Goal: Information Seeking & Learning: Learn about a topic

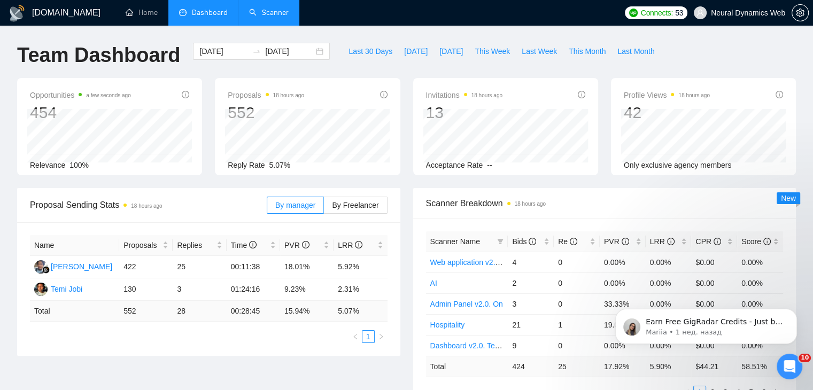
click at [283, 16] on link "Scanner" at bounding box center [269, 12] width 40 height 9
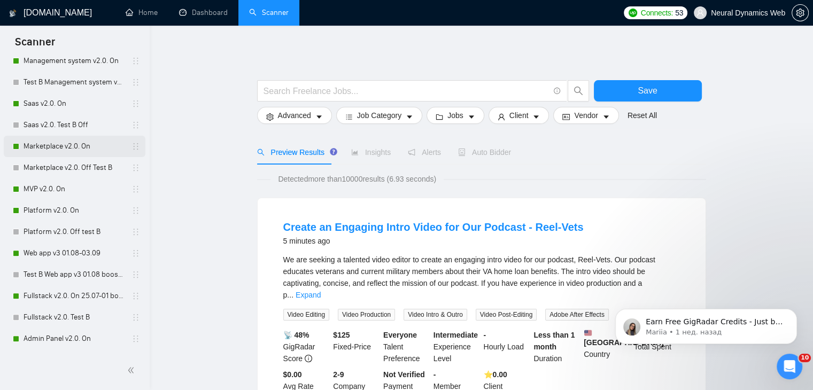
scroll to position [320, 0]
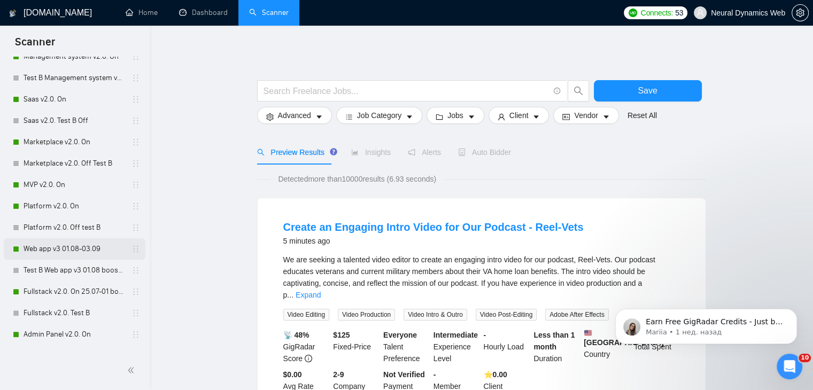
click at [64, 248] on link "Web app v3 01.08-03.09" at bounding box center [75, 248] width 102 height 21
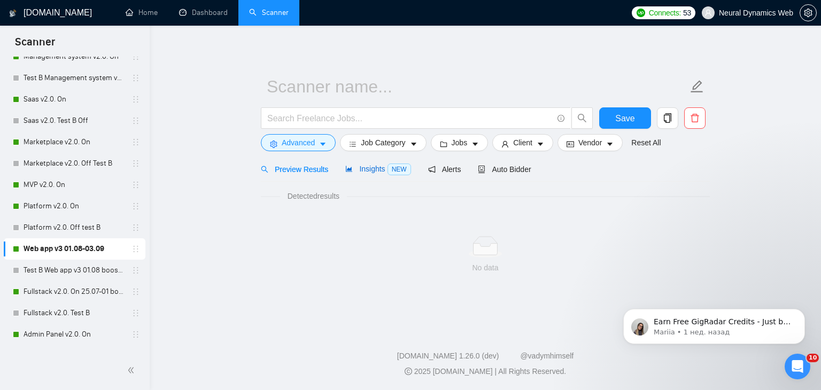
click at [356, 169] on span "Insights NEW" at bounding box center [377, 169] width 65 height 9
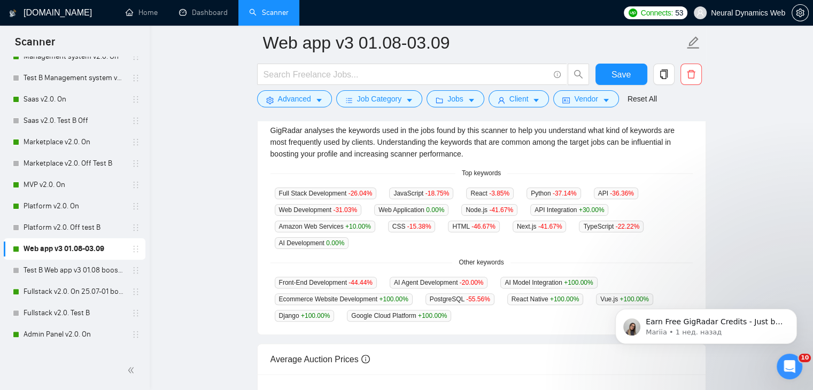
scroll to position [237, 0]
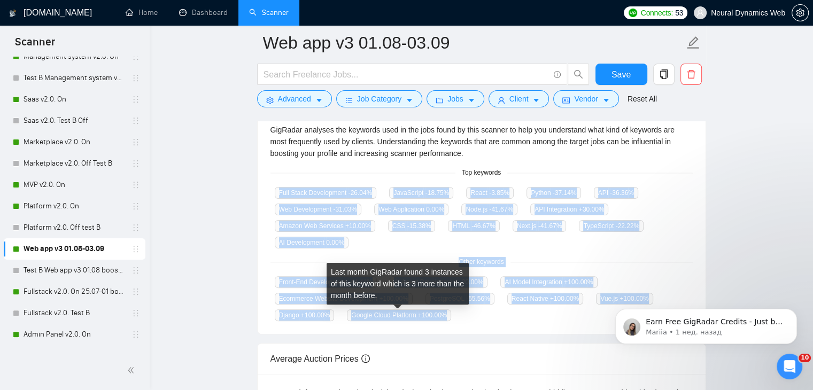
drag, startPoint x: 277, startPoint y: 191, endPoint x: 451, endPoint y: 320, distance: 216.0
click at [451, 320] on div "GigRadar analyses the keywords used in the jobs found by this scanner to help y…" at bounding box center [482, 222] width 448 height 223
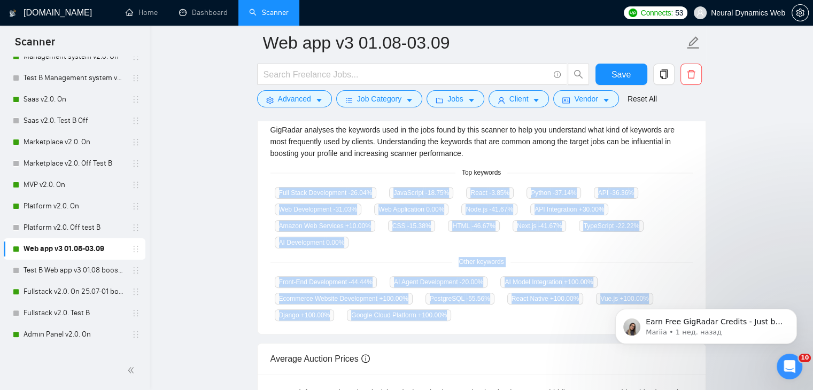
copy div "Full Stack Development -26.04 % JavaScript -18.75 % React -3.85 % Python -37.14…"
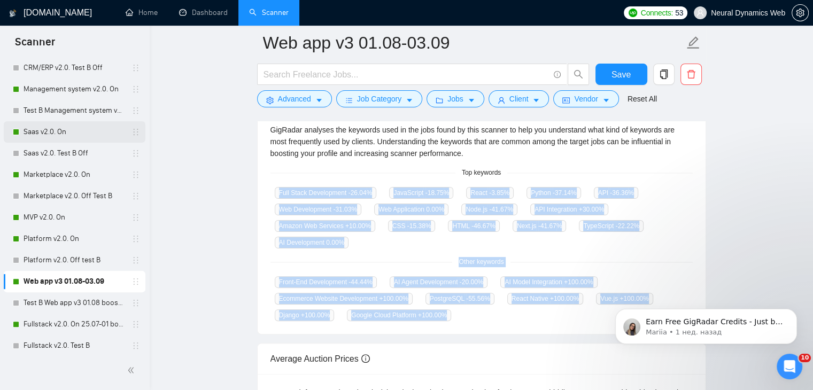
click at [43, 130] on link "Saas v2.0. On" at bounding box center [75, 131] width 102 height 21
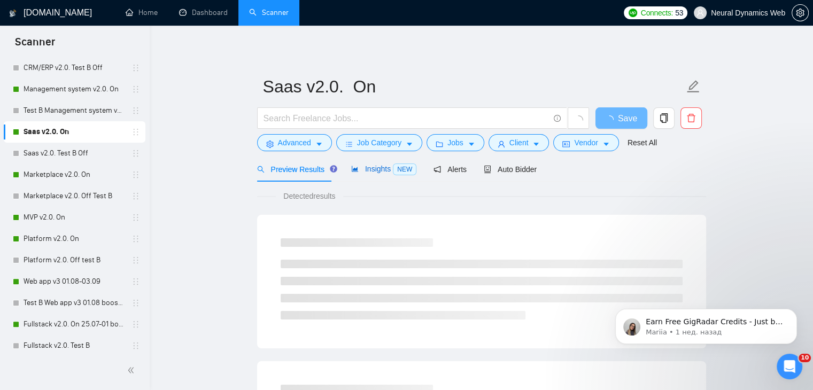
click at [376, 165] on span "Insights NEW" at bounding box center [383, 169] width 65 height 9
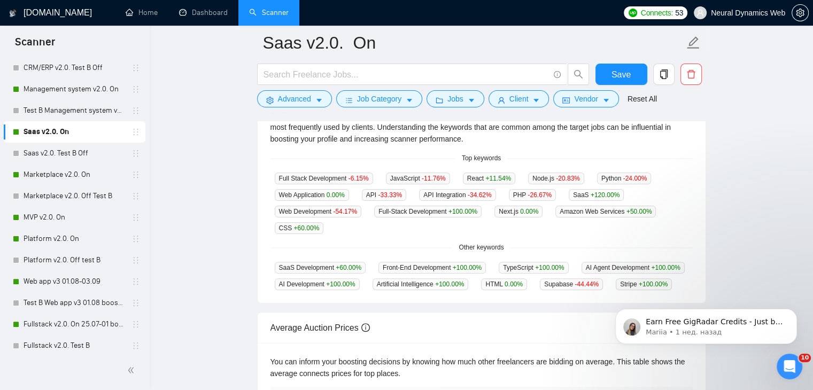
scroll to position [252, 0]
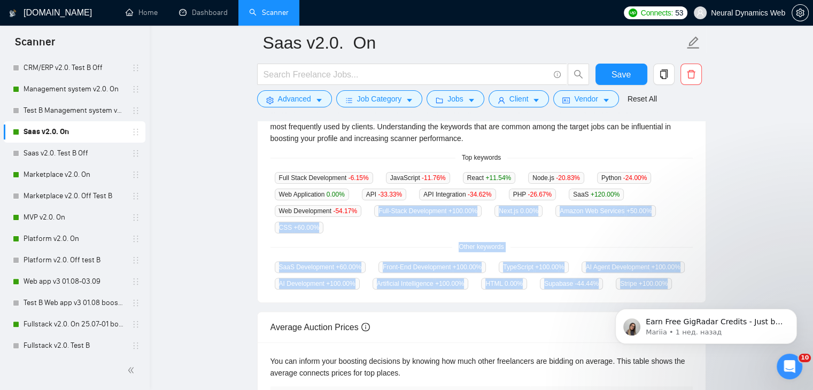
drag, startPoint x: 375, startPoint y: 212, endPoint x: 672, endPoint y: 284, distance: 306.5
click at [672, 284] on div "GigRadar analyses the keywords used in the jobs found by this scanner to help y…" at bounding box center [482, 199] width 448 height 206
copy div "Full-Stack Development +100.00 % Next.js 0.00 % Amazon Web Services +50.00 % CS…"
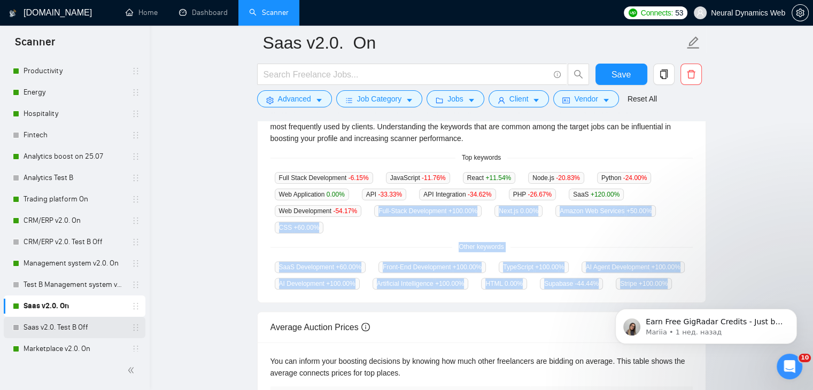
scroll to position [55, 0]
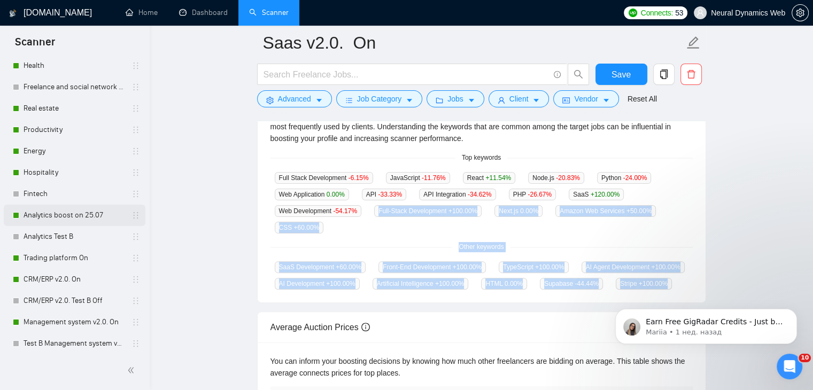
click at [48, 216] on link "Analytics boost on 25.07" at bounding box center [75, 215] width 102 height 21
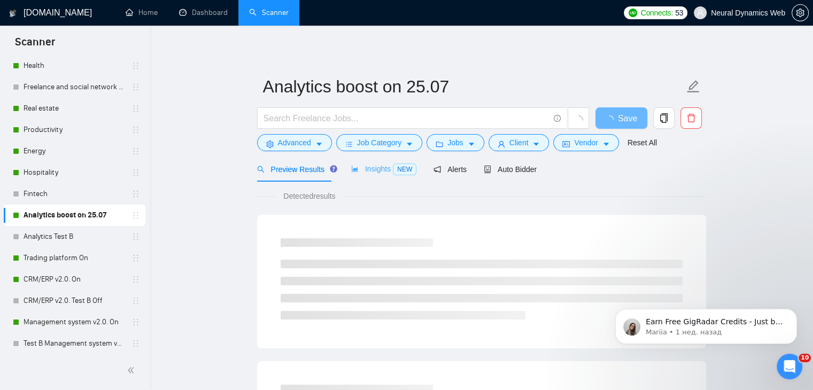
click at [391, 180] on div "Insights NEW" at bounding box center [383, 169] width 65 height 25
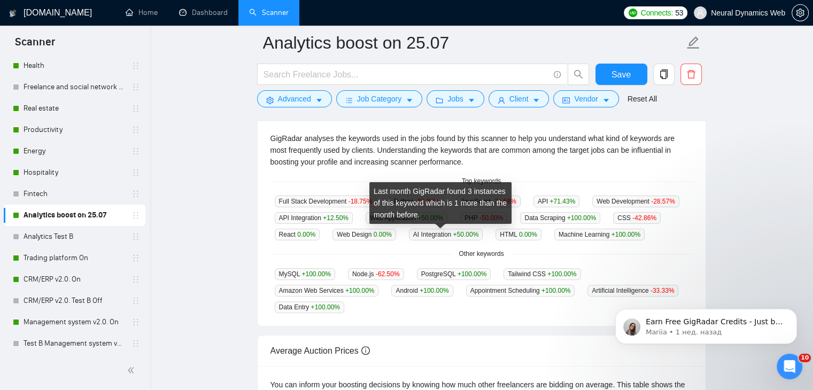
scroll to position [240, 0]
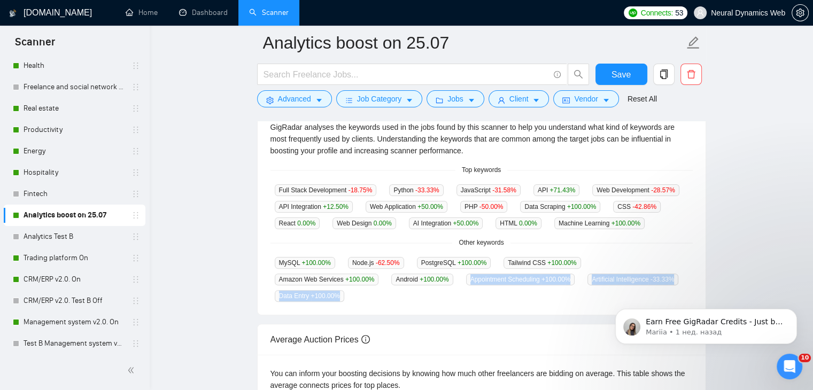
drag, startPoint x: 350, startPoint y: 280, endPoint x: 645, endPoint y: 280, distance: 295.1
click at [645, 280] on div "MySQL +100.00 % Node.js -62.50 % PostgreSQL +100.00 % Tailwind CSS +100.00 % Am…" at bounding box center [481, 279] width 422 height 45
copy div "Appointment Scheduling +100.00 % Artificial Intelligence -33.33 % Data Entry +1…"
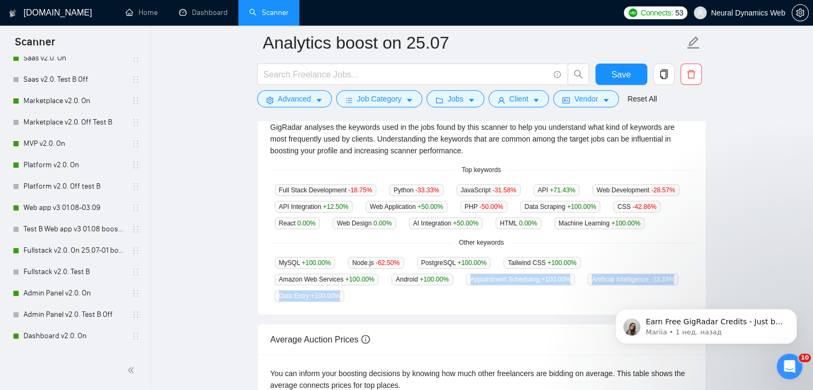
scroll to position [359, 0]
click at [56, 170] on link "Platform v2.0. On" at bounding box center [75, 167] width 102 height 21
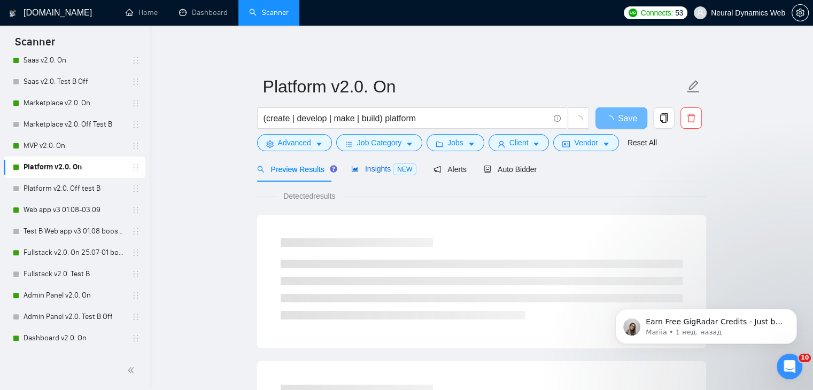
click at [360, 169] on span "Insights NEW" at bounding box center [383, 169] width 65 height 9
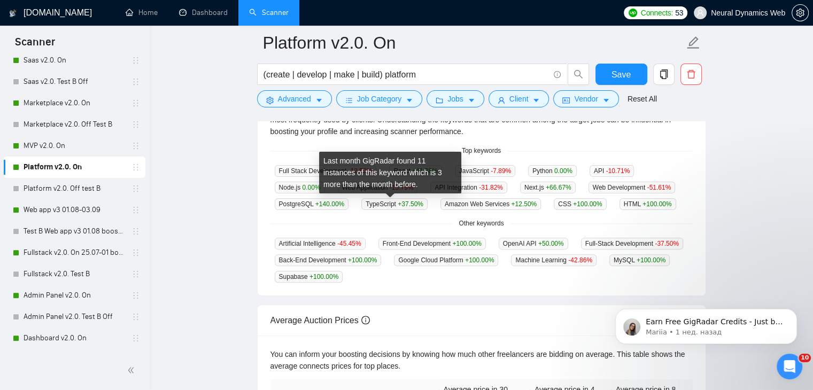
scroll to position [259, 0]
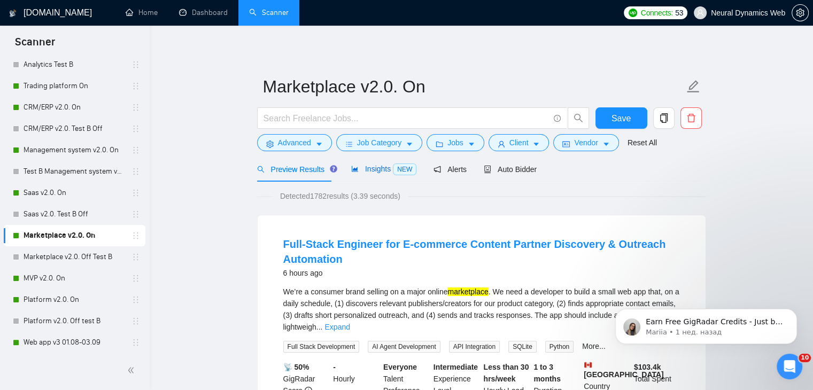
click at [379, 169] on span "Insights NEW" at bounding box center [383, 169] width 65 height 9
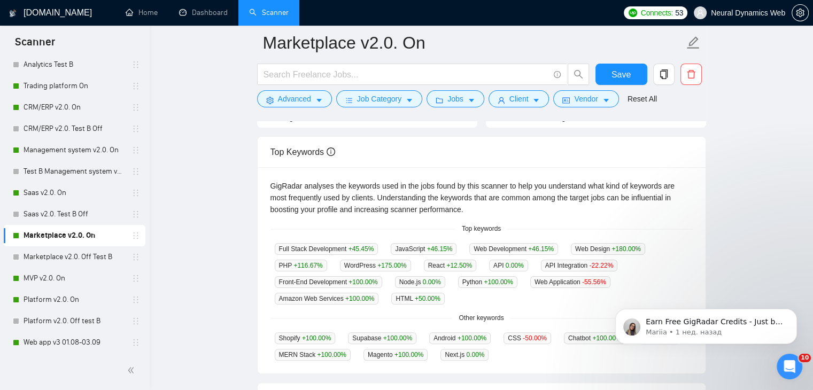
scroll to position [254, 0]
